Goal: Find specific page/section: Find specific page/section

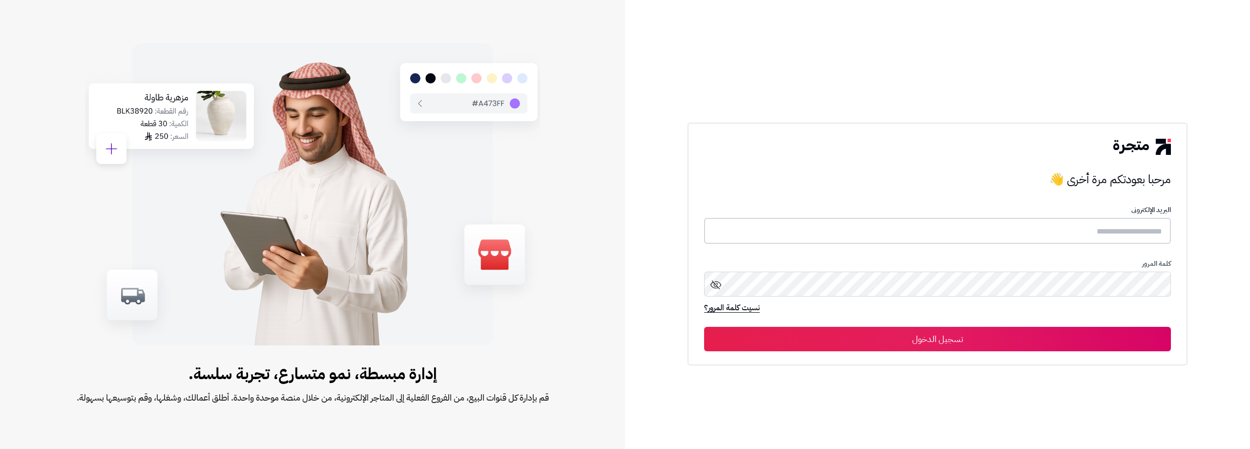
type input "**********"
click at [991, 343] on button "تسجيل الدخول" at bounding box center [937, 338] width 467 height 24
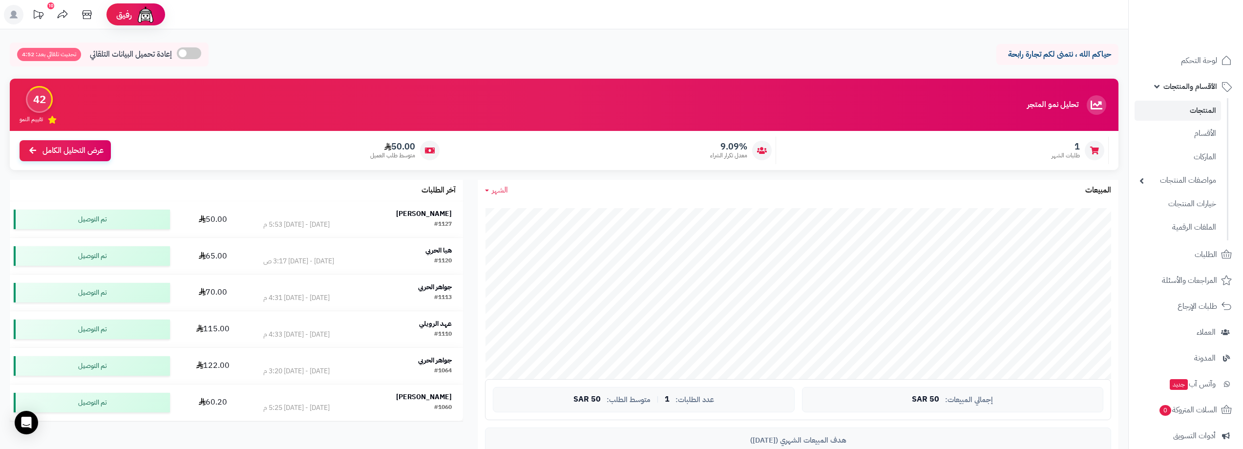
click at [1202, 112] on link "المنتجات" at bounding box center [1177, 111] width 86 height 20
